Goal: Information Seeking & Learning: Learn about a topic

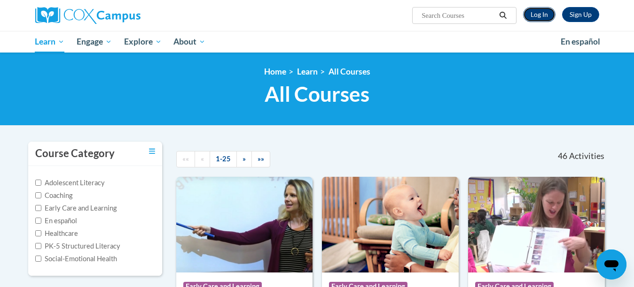
click at [536, 14] on link "Log In" at bounding box center [539, 14] width 32 height 15
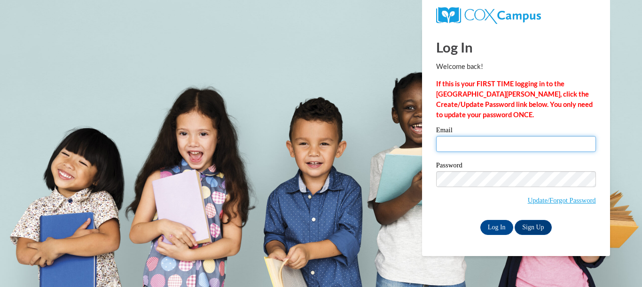
click at [484, 145] on input "Email" at bounding box center [516, 144] width 160 height 16
click at [482, 145] on input "Email" at bounding box center [516, 144] width 160 height 16
type input "ladonna.riley1@icloud.com"
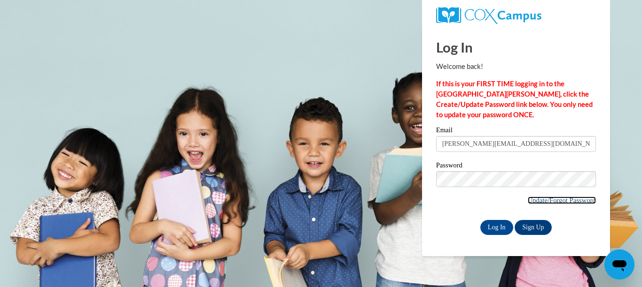
click at [557, 197] on link "Update/Forgot Password" at bounding box center [561, 201] width 68 height 8
click at [490, 227] on input "Log In" at bounding box center [496, 227] width 33 height 15
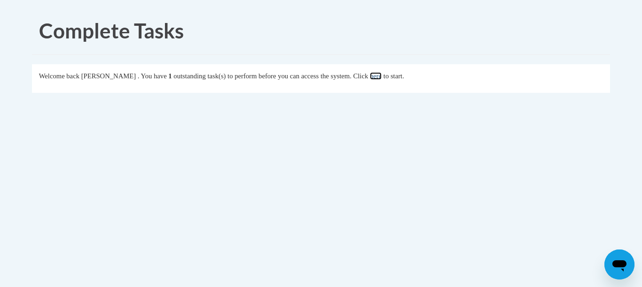
click at [381, 75] on link "here" at bounding box center [376, 76] width 12 height 8
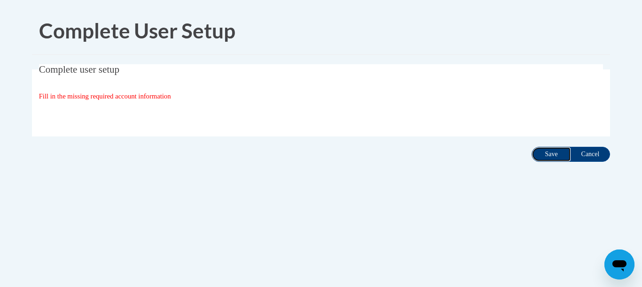
click at [548, 153] on input "Save" at bounding box center [550, 154] width 39 height 15
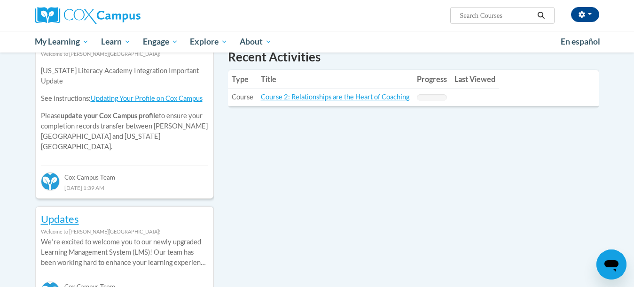
scroll to position [357, 0]
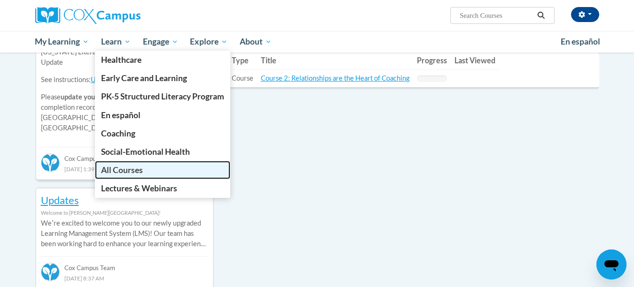
click at [125, 164] on link "All Courses" at bounding box center [162, 170] width 135 height 18
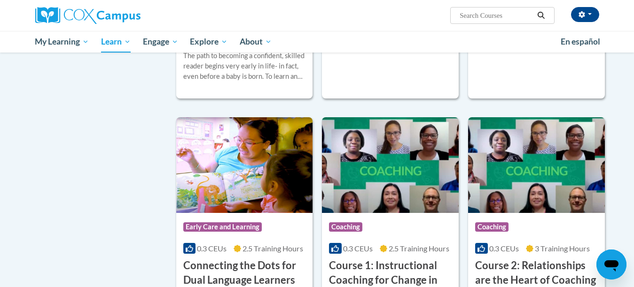
scroll to position [319, 0]
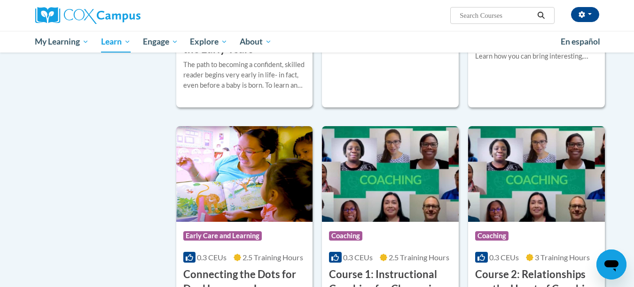
click at [602, 15] on div "LaDonna Riley (America/Los_Angeles UTC-07:00) My Profile Inbox My Transcripts L…" at bounding box center [413, 12] width 385 height 24
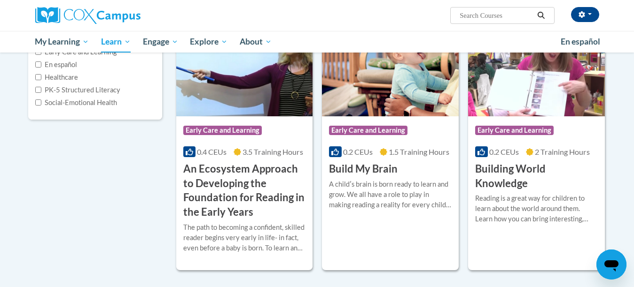
scroll to position [150, 0]
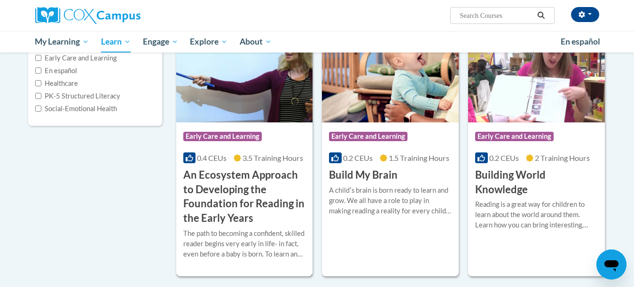
click at [243, 102] on img at bounding box center [244, 75] width 137 height 96
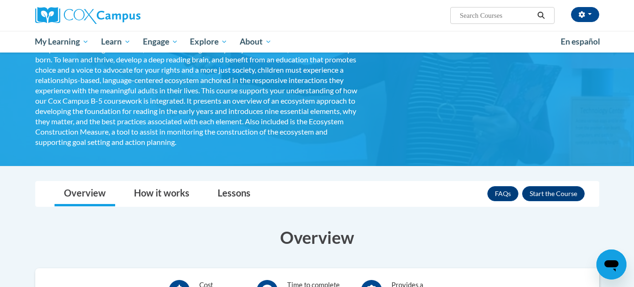
scroll to position [119, 0]
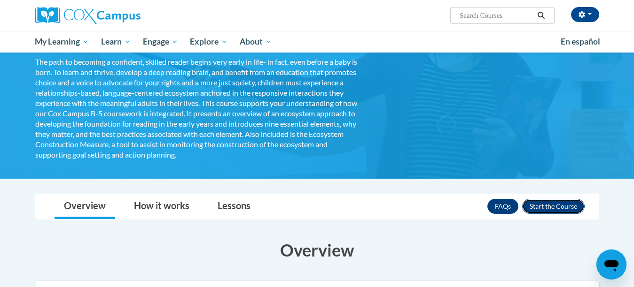
click at [562, 205] on button "Enroll" at bounding box center [553, 206] width 62 height 15
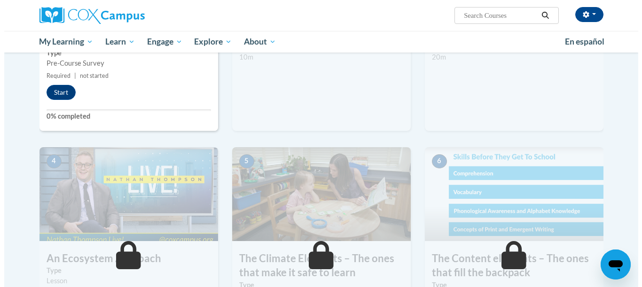
scroll to position [358, 0]
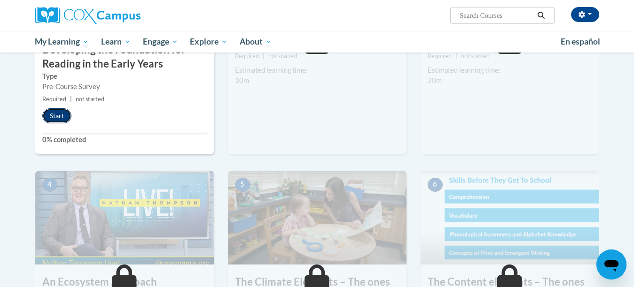
click at [60, 116] on button "Start" at bounding box center [56, 115] width 29 height 15
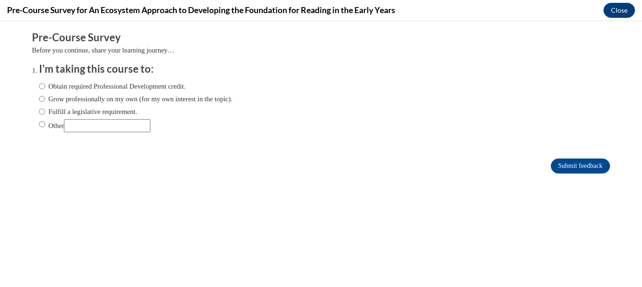
scroll to position [0, 0]
click at [39, 86] on input "Obtain required Professional Development credit." at bounding box center [42, 86] width 6 height 10
radio input "true"
click at [583, 165] on input "Submit feedback" at bounding box center [579, 166] width 59 height 15
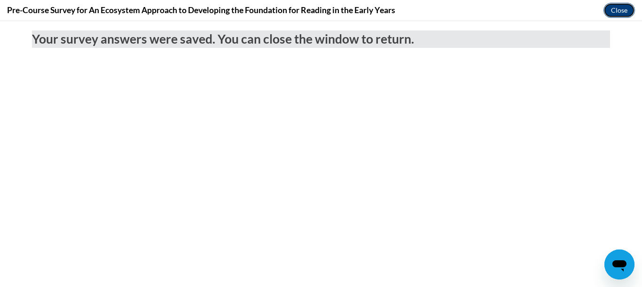
click at [613, 12] on button "Close" at bounding box center [618, 10] width 31 height 15
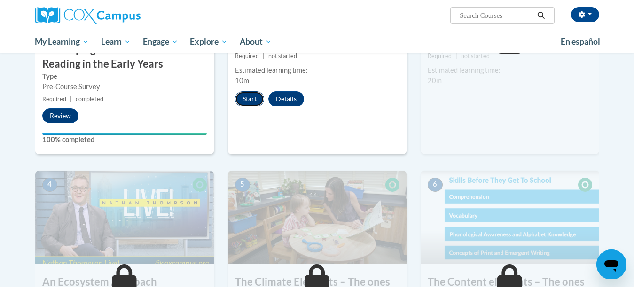
click at [249, 97] on button "Start" at bounding box center [249, 99] width 29 height 15
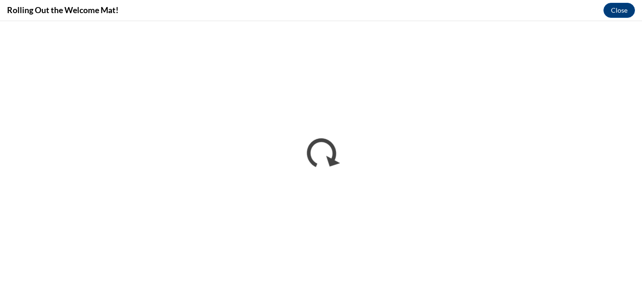
click at [633, 1] on div "Rolling Out the Welcome Mat! Close" at bounding box center [321, 10] width 642 height 21
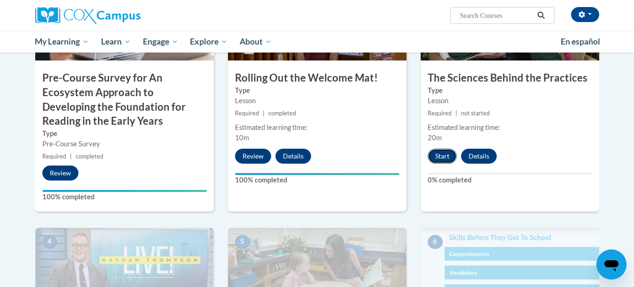
click at [441, 156] on button "Start" at bounding box center [441, 156] width 29 height 15
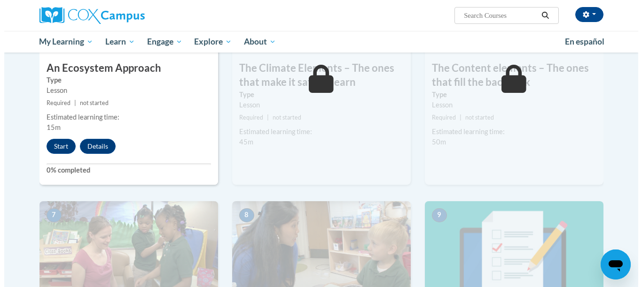
scroll to position [564, 0]
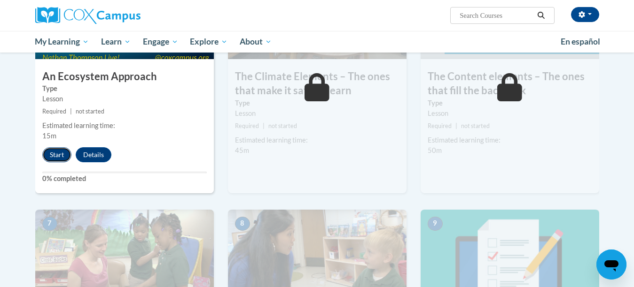
click at [55, 155] on button "Start" at bounding box center [56, 154] width 29 height 15
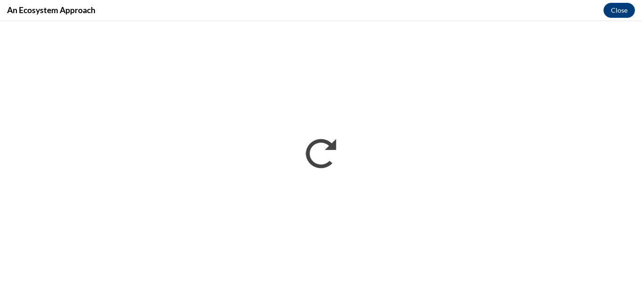
scroll to position [0, 0]
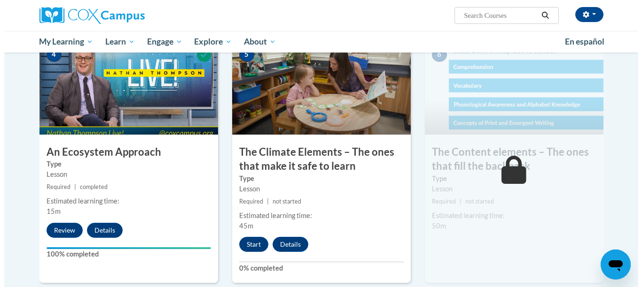
scroll to position [488, 0]
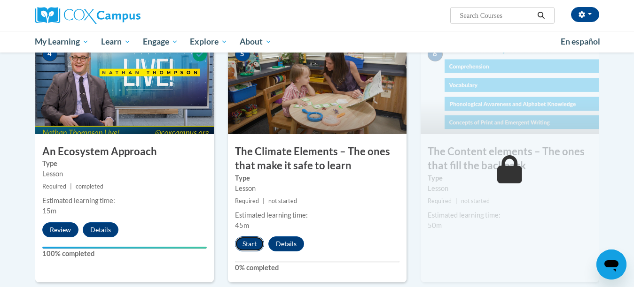
click at [255, 241] on button "Start" at bounding box center [249, 244] width 29 height 15
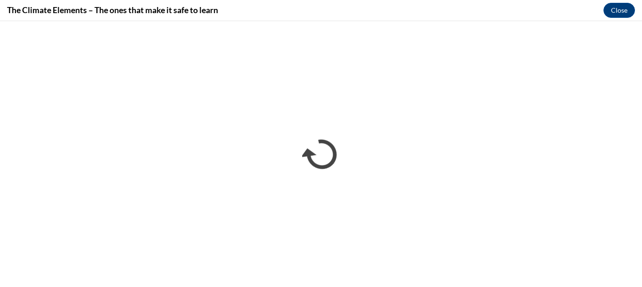
scroll to position [0, 0]
